Goal: Information Seeking & Learning: Learn about a topic

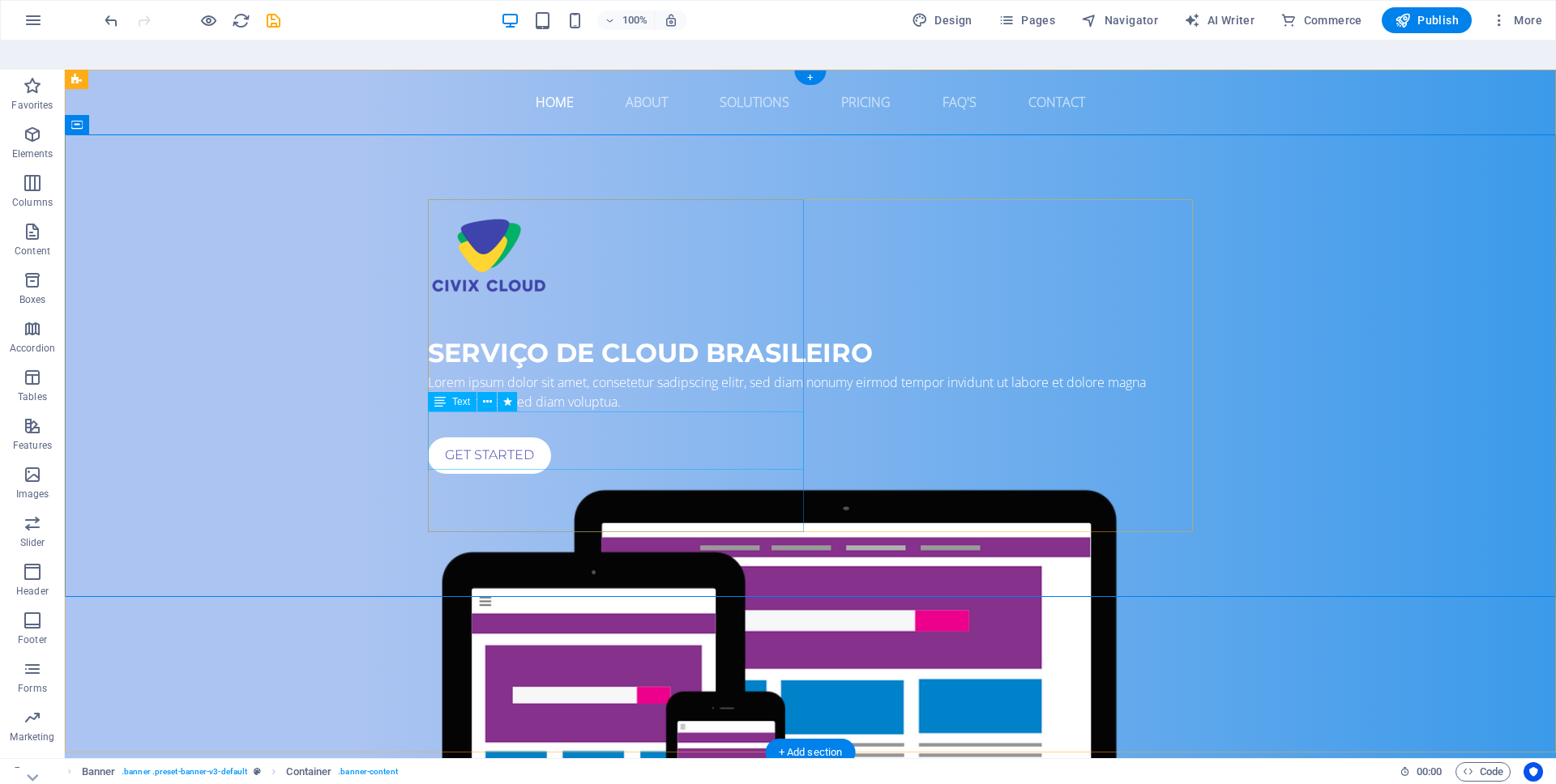
click at [538, 412] on div "Lorem ipsum dolor sit amet, consetetur sadipscing elitr, sed diam nonumy eirmod…" at bounding box center [811, 392] width 765 height 39
click at [496, 474] on div "Get started" at bounding box center [811, 455] width 765 height 36
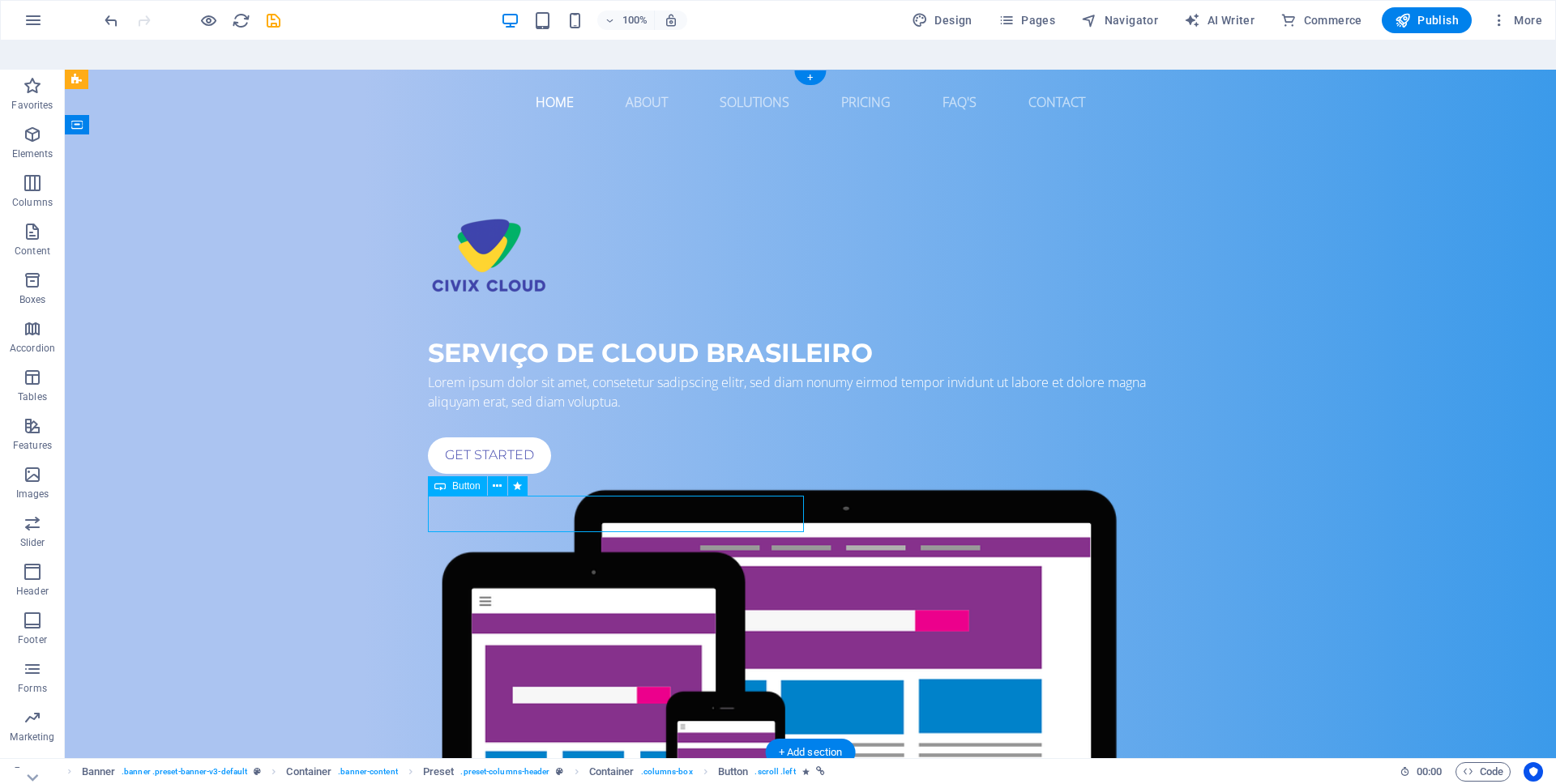
click at [485, 474] on div "Get started" at bounding box center [811, 455] width 765 height 36
click at [498, 478] on icon at bounding box center [497, 486] width 9 height 17
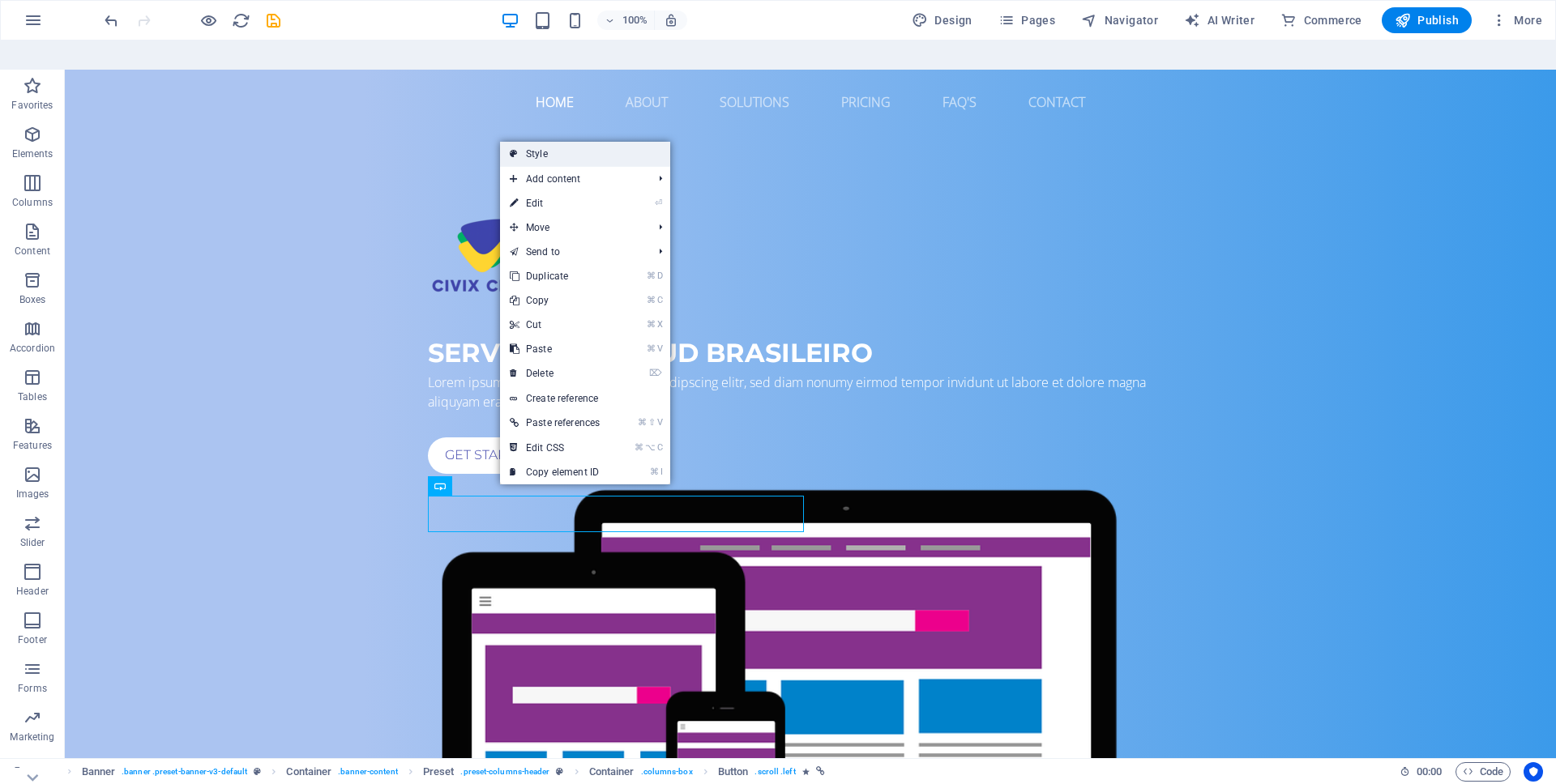
click at [585, 142] on link "Style" at bounding box center [585, 154] width 170 height 24
select select "px"
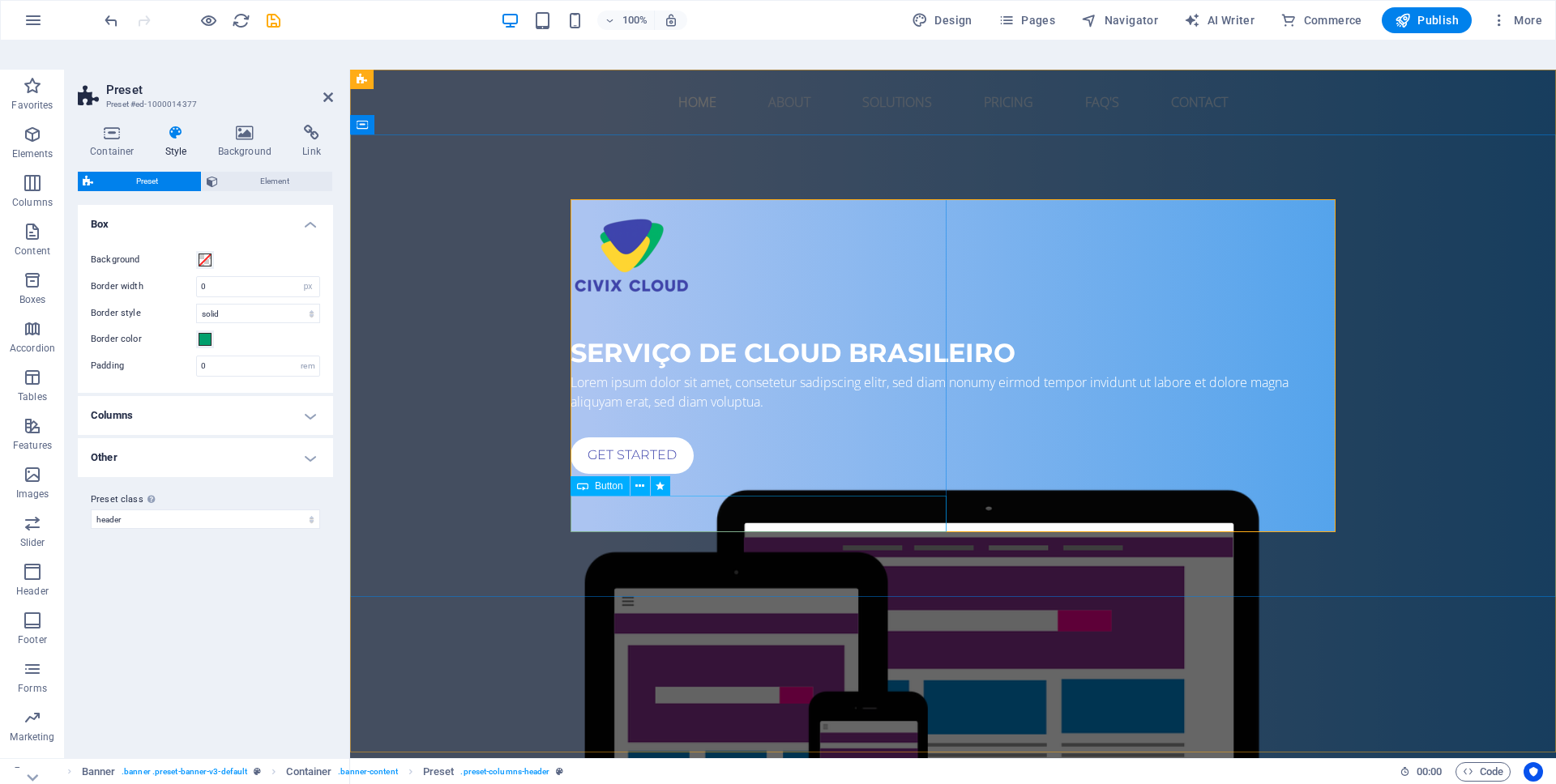
click at [629, 474] on div "Get started" at bounding box center [953, 455] width 765 height 36
click at [642, 474] on div "Get started" at bounding box center [953, 455] width 765 height 36
click at [637, 474] on div "Get started" at bounding box center [953, 455] width 765 height 36
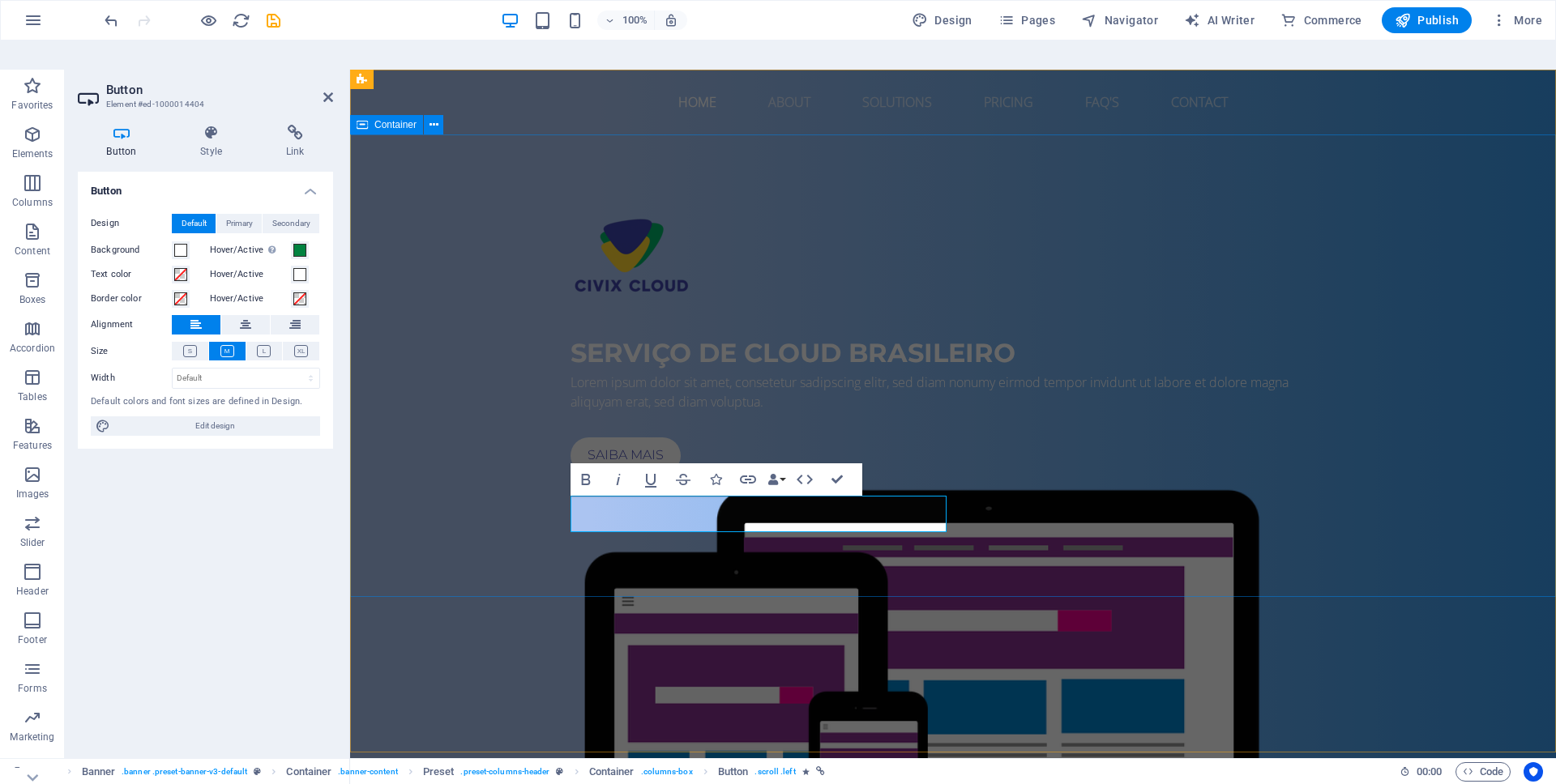
click at [739, 591] on div "SERVIÇO DE CLOUD BRASILEIRO Lorem ipsum dolor sit amet, consetetur sadipscing e…" at bounding box center [954, 577] width 1206 height 884
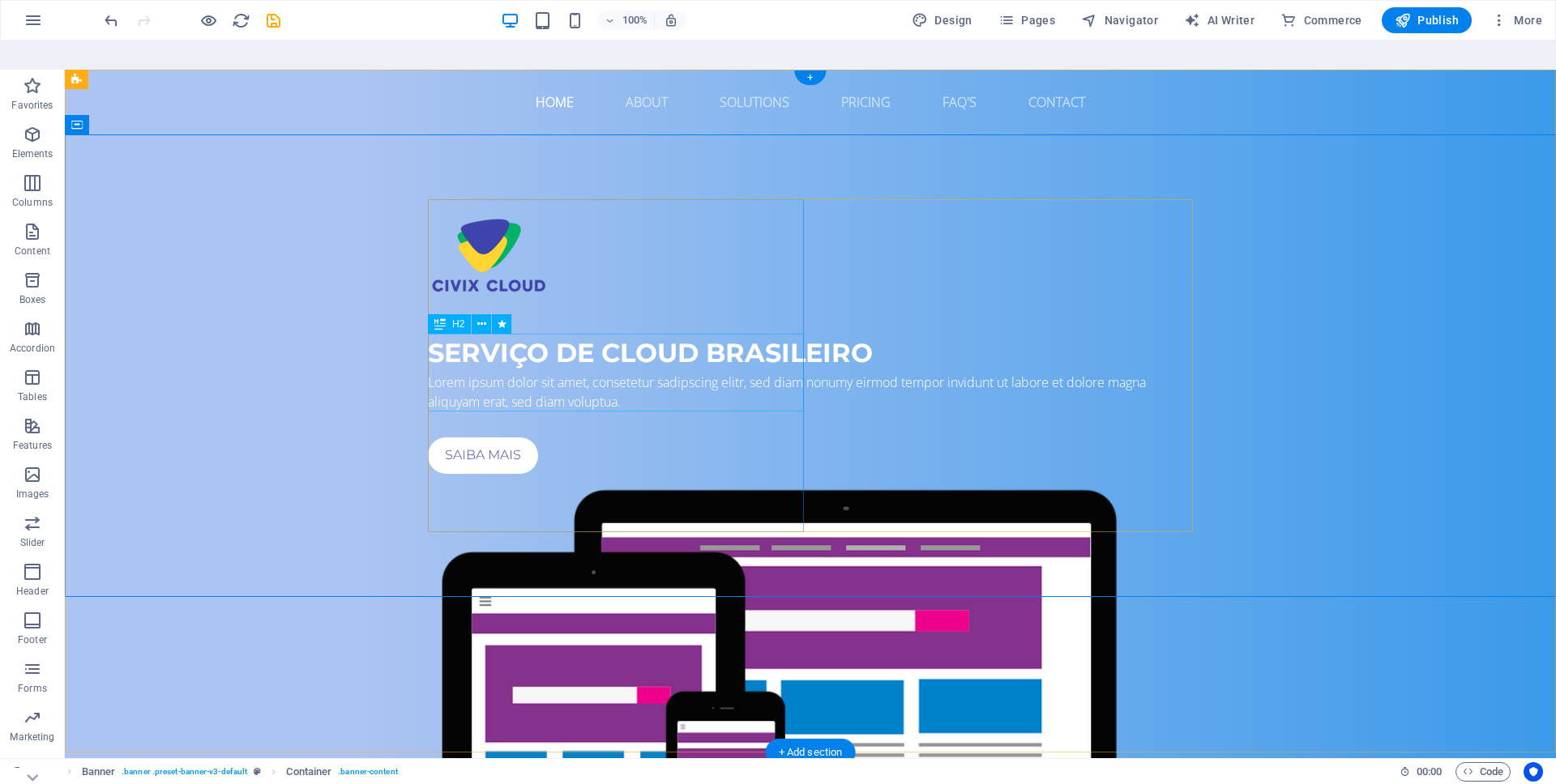
click at [613, 373] on div "SERVIÇO DE CLOUD BRASILEIRO" at bounding box center [811, 353] width 765 height 39
click at [593, 373] on div "SERVIÇO DE CLOUD BRASILEIRO" at bounding box center [811, 353] width 765 height 39
click at [583, 412] on div "Lorem ipsum dolor sit amet, consetetur sadipscing elitr, sed diam nonumy eirmod…" at bounding box center [811, 392] width 765 height 39
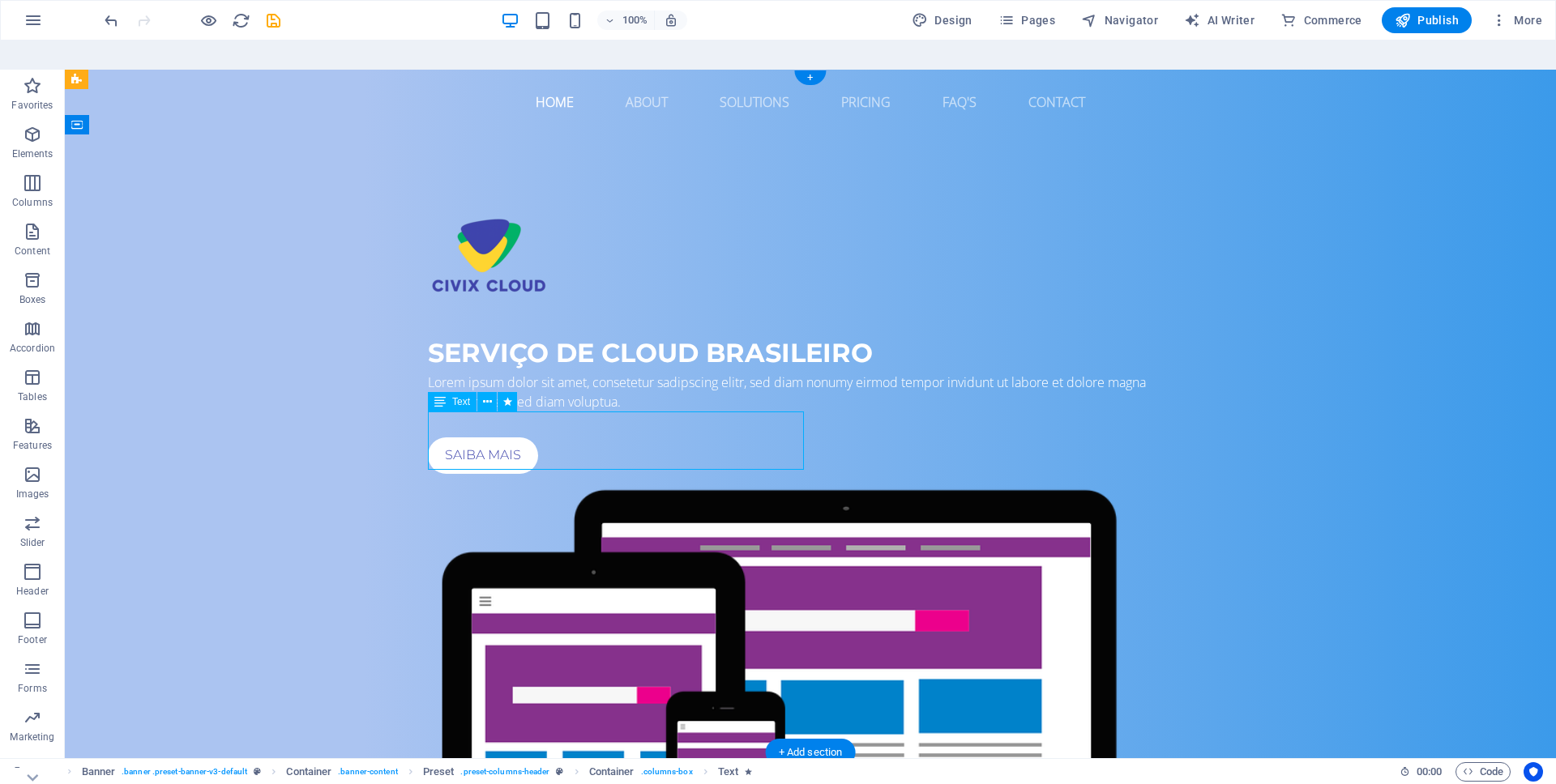
click at [540, 412] on div "Lorem ipsum dolor sit amet, consetetur sadipscing elitr, sed diam nonumy eirmod…" at bounding box center [811, 392] width 765 height 39
click at [543, 412] on div "Lorem ipsum dolor sit amet, consetetur sadipscing elitr, sed diam nonumy eirmod…" at bounding box center [811, 392] width 765 height 39
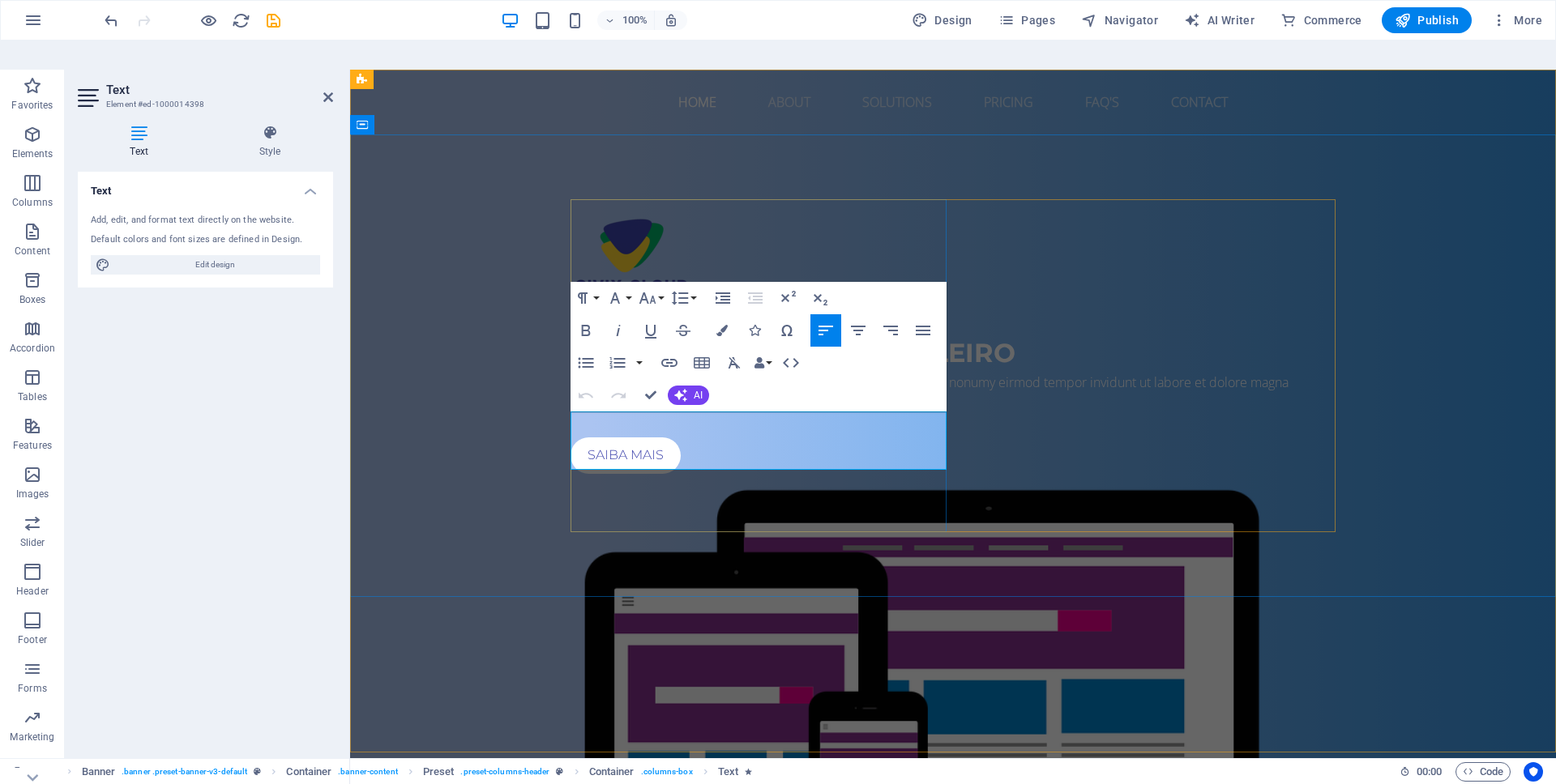
click at [814, 412] on p "Lorem ipsum dolor sit amet, consetetur sadipscing elitr, sed diam nonumy eirmod…" at bounding box center [953, 392] width 765 height 39
drag, startPoint x: 819, startPoint y: 461, endPoint x: 506, endPoint y: 402, distance: 318.5
click at [506, 402] on div "SERVIÇO DE CLOUD BRASILEIRO Lorem ipsum dolor sit amet, consetetur sadipscing e…" at bounding box center [954, 577] width 1206 height 884
click at [825, 412] on p "Lorem ipsum dolor sit amet, consetetur sadipscing elitr, sed diam nonumy eirmod…" at bounding box center [953, 392] width 765 height 39
drag, startPoint x: 825, startPoint y: 461, endPoint x: 624, endPoint y: 388, distance: 213.8
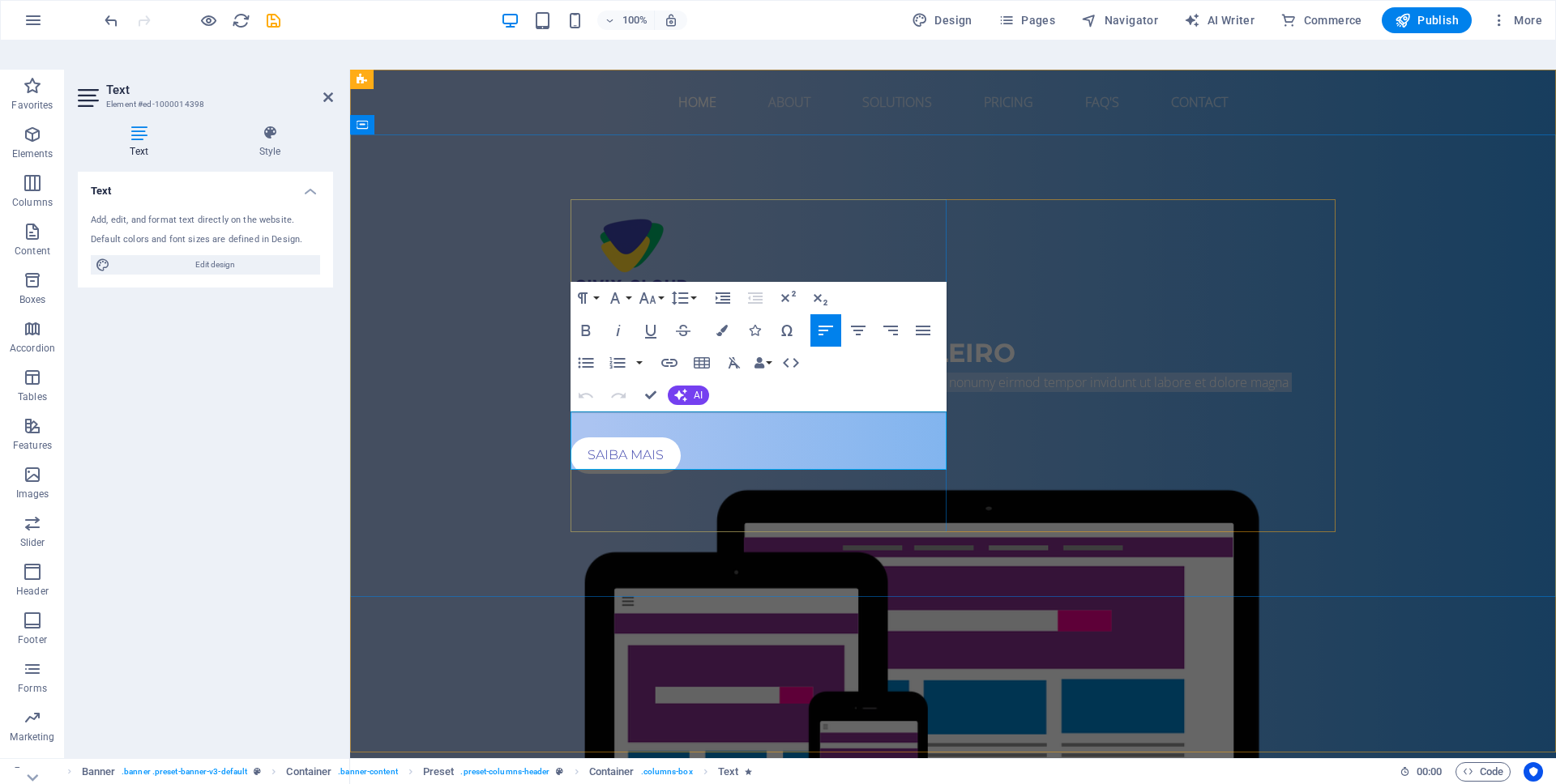
click at [626, 388] on div "SERVIÇO DE CLOUD BRASILEIRO Lorem ipsum dolor sit amet, consetetur sadipscing e…" at bounding box center [953, 336] width 765 height 274
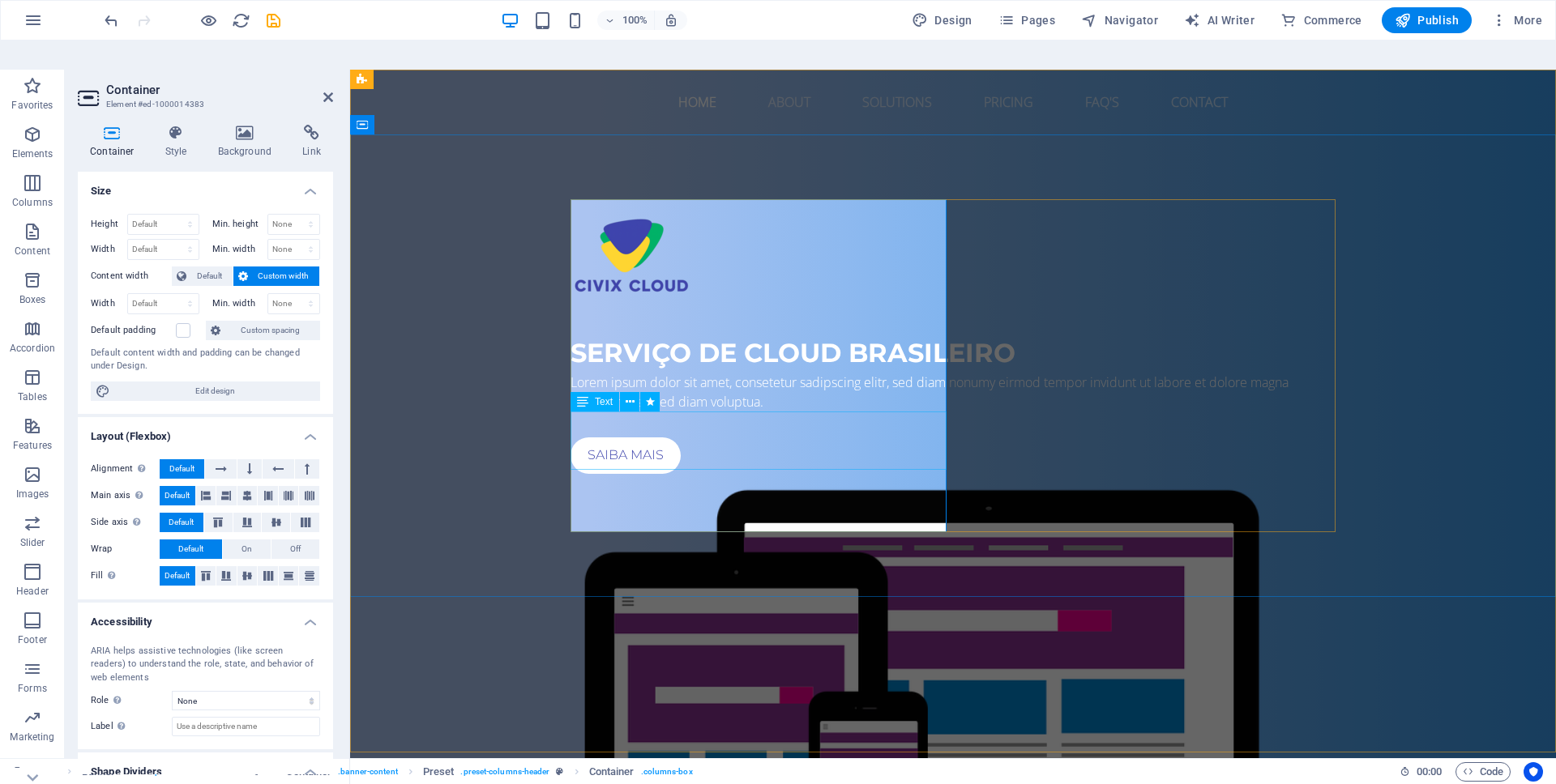
click at [637, 412] on div "Lorem ipsum dolor sit amet, consetetur sadipscing elitr, sed diam nonumy eirmod…" at bounding box center [953, 392] width 765 height 39
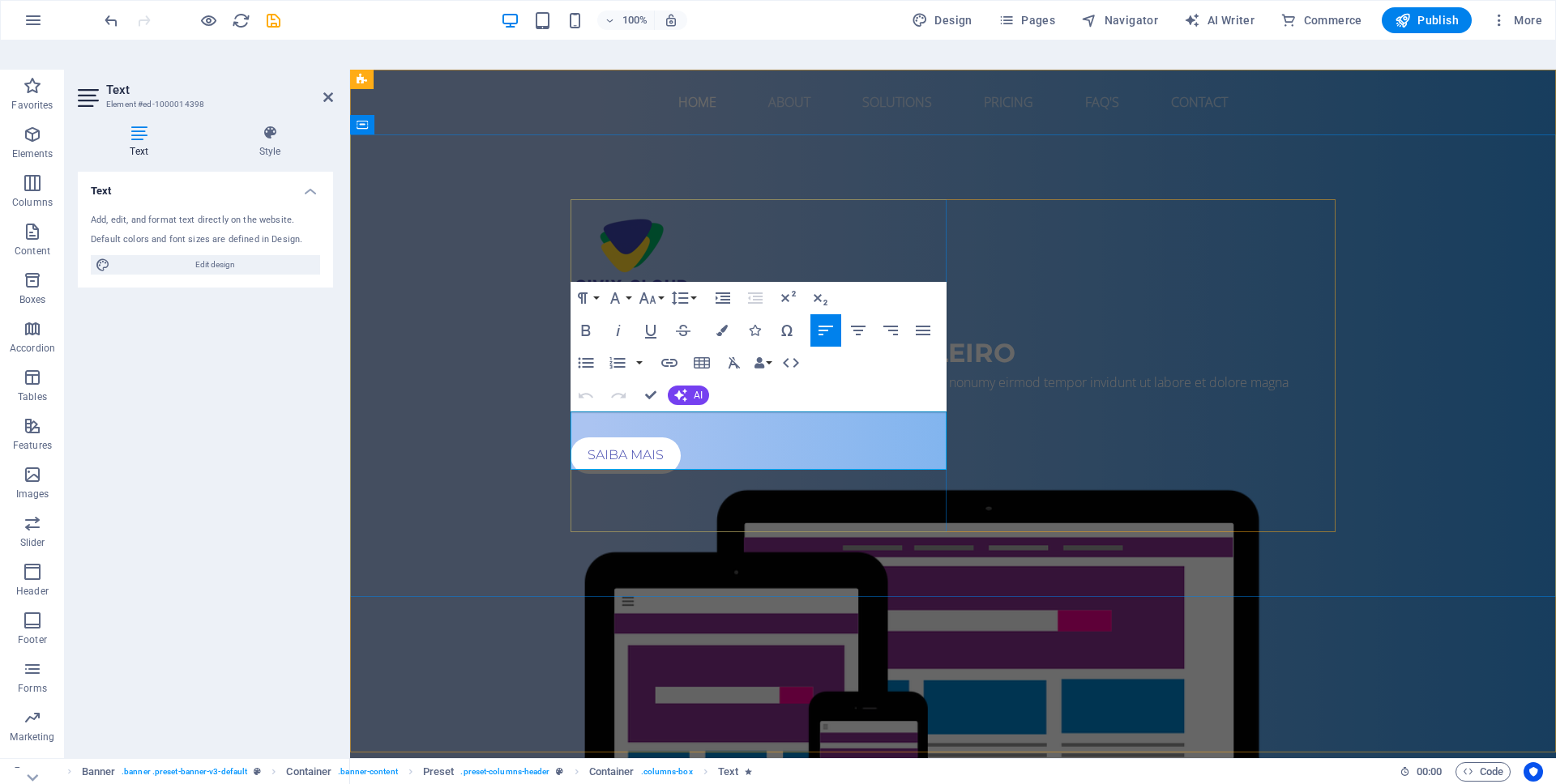
click at [820, 412] on p "Lorem ipsum dolor sit amet, consetetur sadipscing elitr, sed diam nonumy eirmod…" at bounding box center [953, 392] width 765 height 39
drag, startPoint x: 830, startPoint y: 464, endPoint x: 554, endPoint y: 396, distance: 284.3
click at [554, 396] on div "SERVIÇO DE CLOUD BRASILEIRO Lorem ipsum dolor sit amet, consetetur sadipscing e…" at bounding box center [954, 577] width 1206 height 884
drag, startPoint x: 744, startPoint y: 419, endPoint x: 770, endPoint y: 421, distance: 26.1
click at [770, 412] on p "Somos ums solução de cloud local, brasileira, com foco em atender empresas que …" at bounding box center [953, 392] width 765 height 39
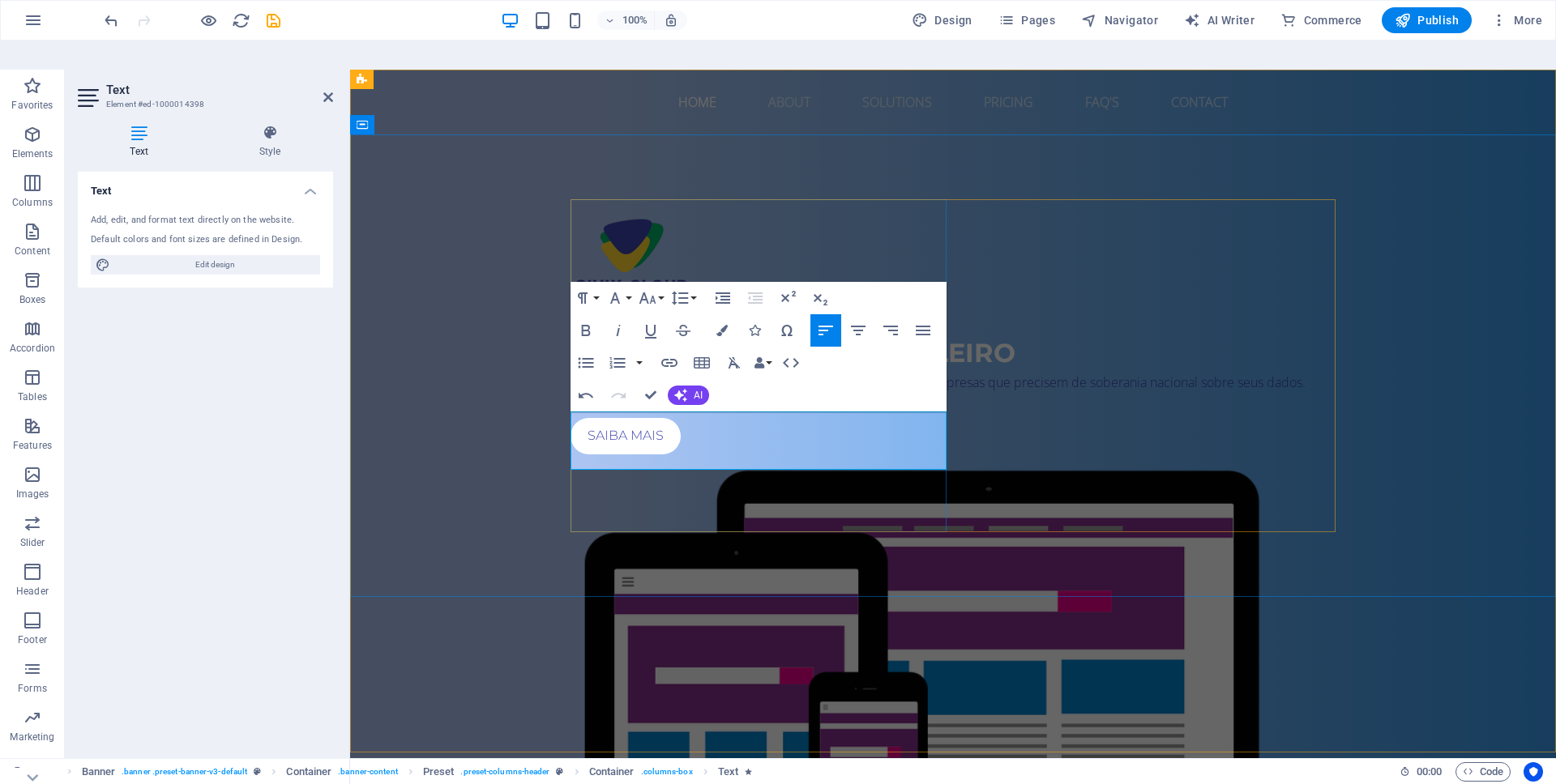
click at [832, 392] on p "Somos ums solução de cloud brasileira, com foco em atender empresas que precise…" at bounding box center [953, 382] width 765 height 19
drag, startPoint x: 787, startPoint y: 439, endPoint x: 729, endPoint y: 435, distance: 58.1
click at [729, 392] on p "Somos ums solução de cloud brasileira, com infra-estrutura própria e foco em at…" at bounding box center [953, 382] width 765 height 19
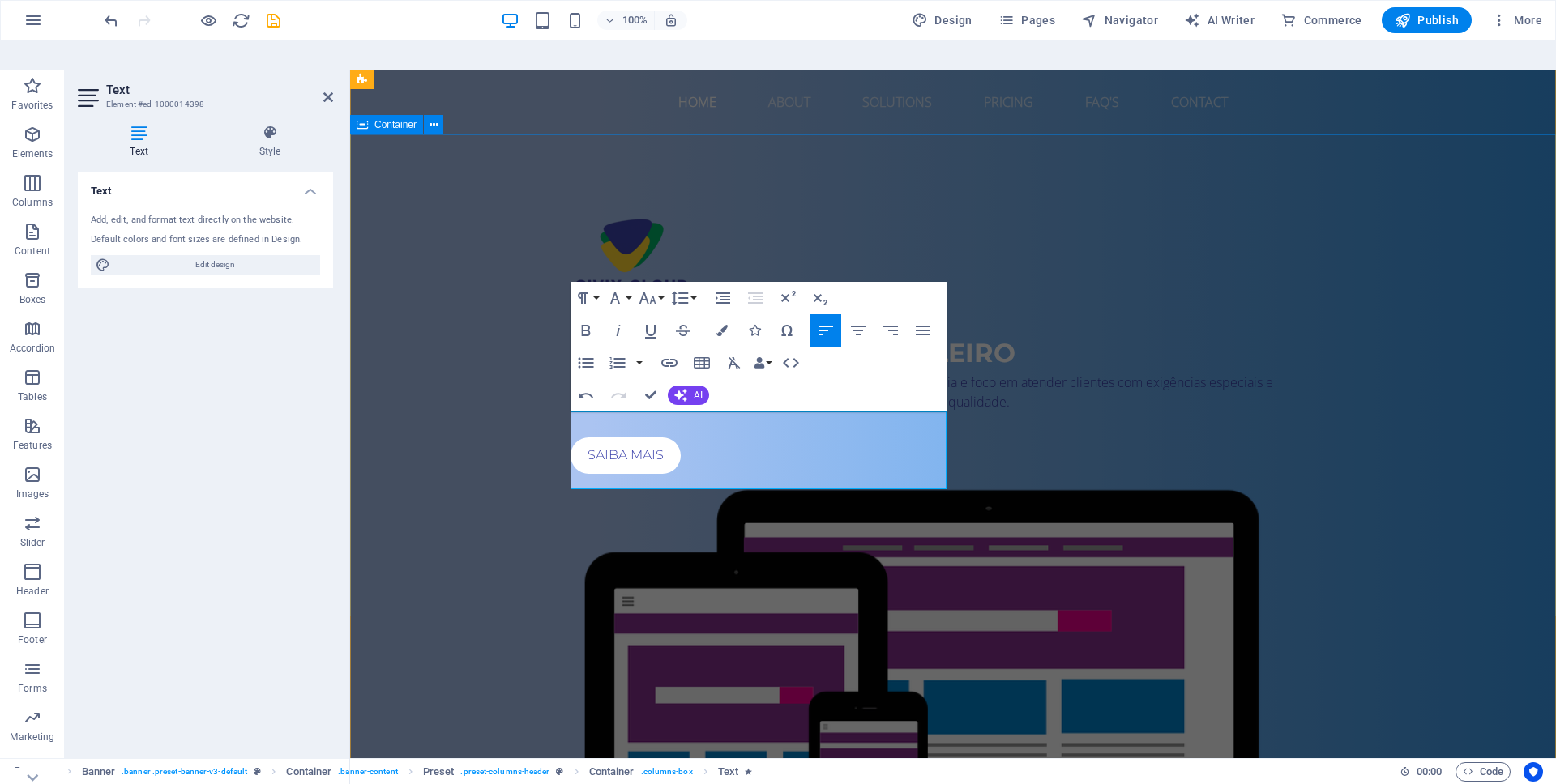
click at [1045, 587] on div "SERVIÇO DE CLOUD BRASILEIRO Somos ums solução de cloud brasileira, com infra-es…" at bounding box center [954, 577] width 1206 height 884
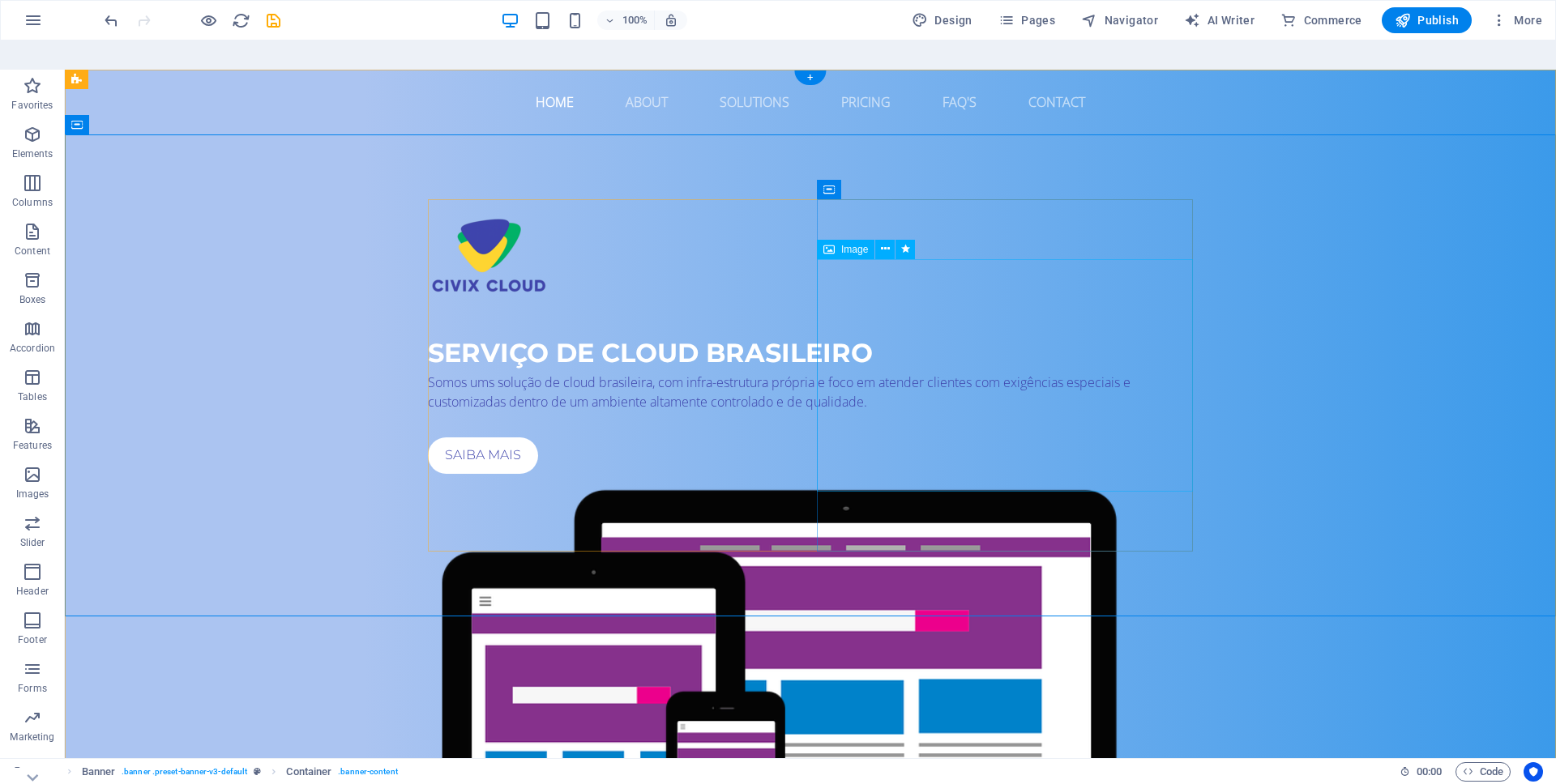
click at [982, 481] on figure at bounding box center [811, 718] width 765 height 474
click at [640, 99] on nav "Home About Solutions Pricing FAQ's Contact" at bounding box center [811, 101] width 765 height 39
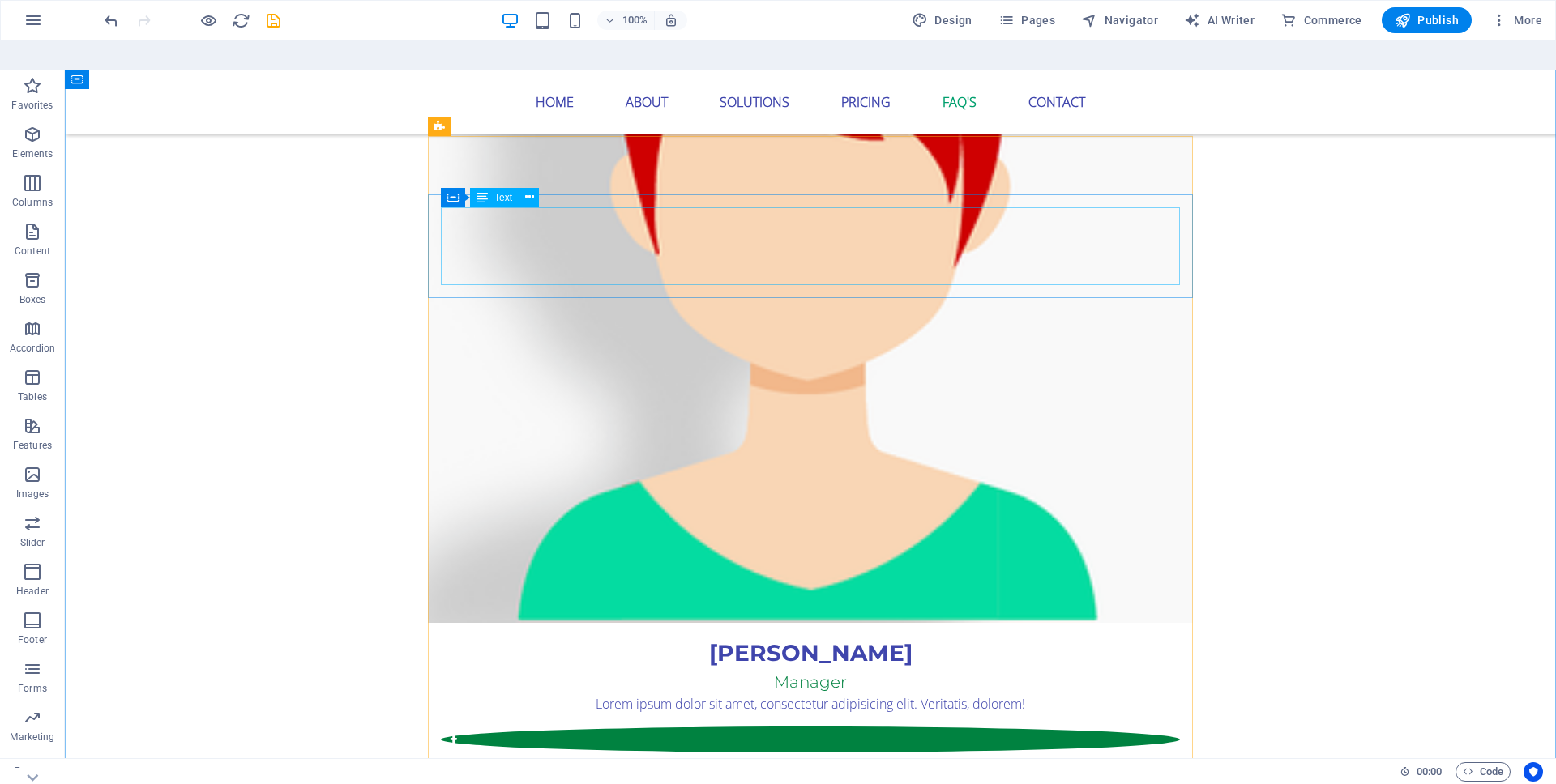
scroll to position [4618, 0]
